Goal: Transaction & Acquisition: Purchase product/service

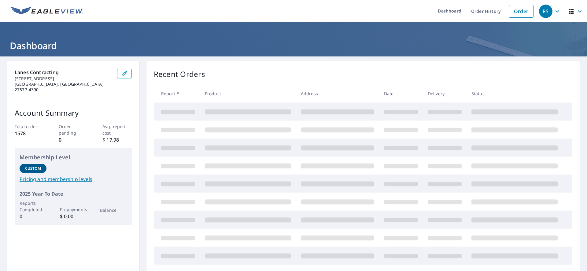
click at [555, 11] on icon "button" at bounding box center [557, 11] width 4 height 2
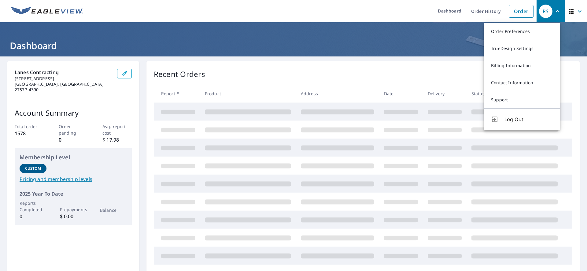
click at [394, 67] on div "Recent Orders Report # Product Address Date Delivery Status" at bounding box center [362, 175] width 433 height 229
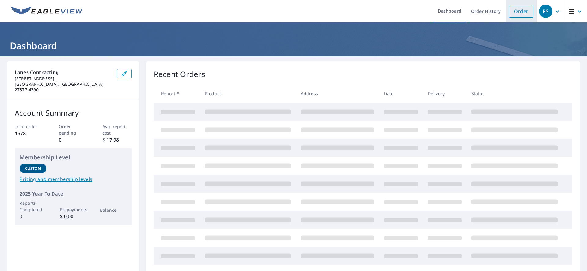
click at [511, 8] on link "Order" at bounding box center [520, 11] width 25 height 13
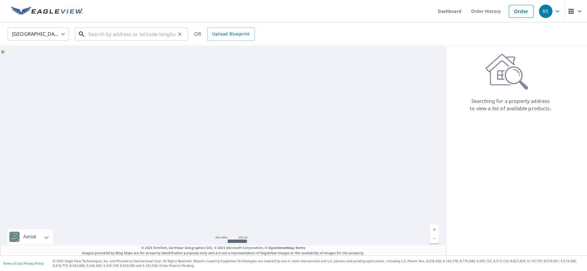
click at [111, 33] on input "text" at bounding box center [131, 34] width 87 height 17
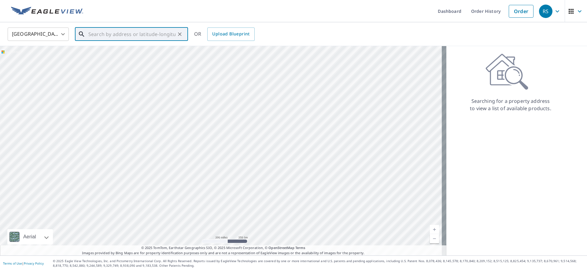
click at [101, 35] on input "text" at bounding box center [131, 34] width 87 height 17
click at [126, 55] on span "13808 Labaron Dr" at bounding box center [135, 51] width 96 height 7
type input "[STREET_ADDRESS][PERSON_NAME]"
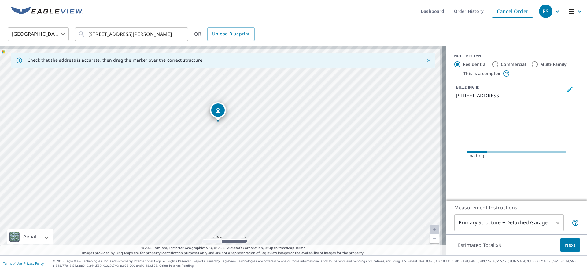
drag, startPoint x: 248, startPoint y: 139, endPoint x: 206, endPoint y: 212, distance: 84.2
click at [206, 212] on div "[STREET_ADDRESS][PERSON_NAME]" at bounding box center [223, 151] width 446 height 210
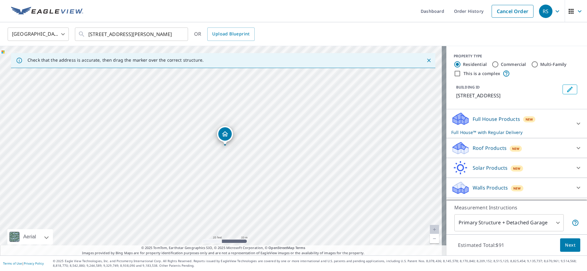
drag, startPoint x: 223, startPoint y: 140, endPoint x: 227, endPoint y: 135, distance: 6.3
click at [569, 247] on span "Next" at bounding box center [570, 246] width 10 height 8
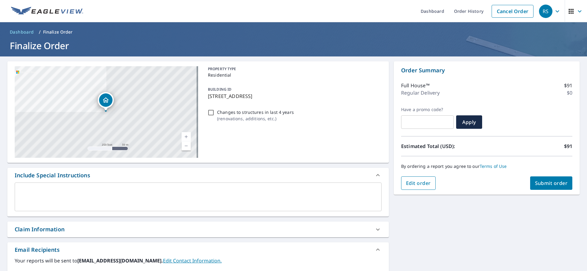
click at [423, 184] on span "Edit order" at bounding box center [418, 183] width 25 height 7
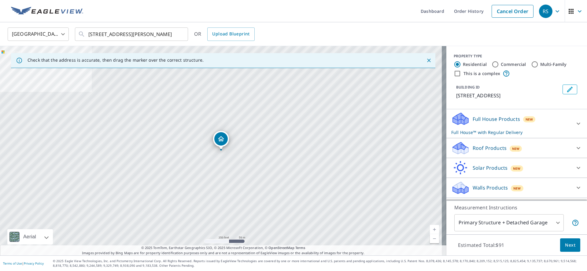
click at [522, 152] on div "Roof Products New" at bounding box center [511, 148] width 120 height 14
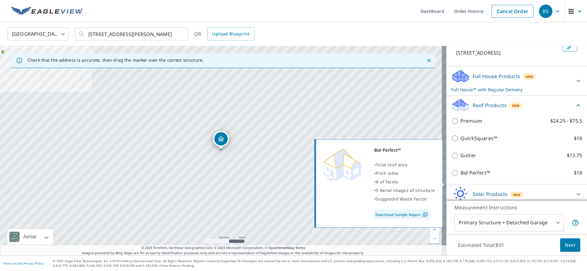
scroll to position [50, 0]
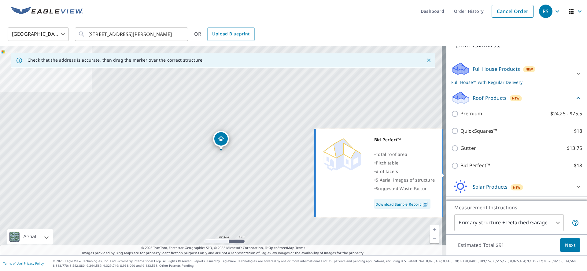
click at [519, 170] on label "Bid Perfect™ $18" at bounding box center [521, 166] width 122 height 8
click at [460, 170] on input "Bid Perfect™ $18" at bounding box center [455, 165] width 9 height 7
checkbox input "true"
checkbox input "false"
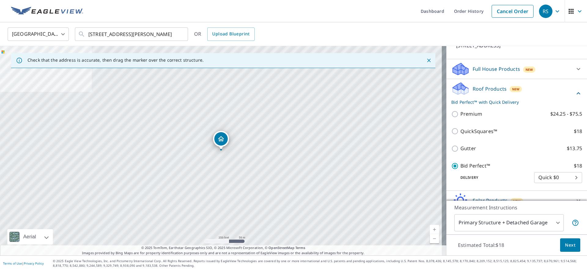
click at [568, 247] on span "Next" at bounding box center [570, 246] width 10 height 8
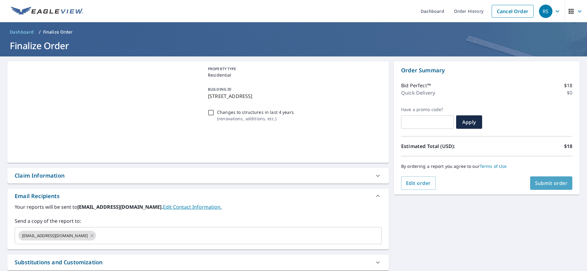
click at [551, 186] on span "Submit order" at bounding box center [551, 183] width 33 height 7
checkbox input "true"
